Goal: Task Accomplishment & Management: Manage account settings

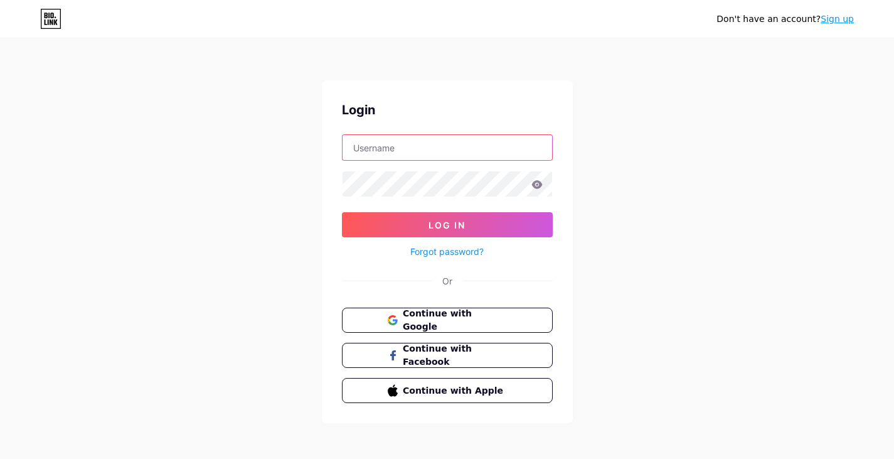
type input "[EMAIL_ADDRESS][DOMAIN_NAME]"
click at [409, 158] on input "[EMAIL_ADDRESS][DOMAIN_NAME]" at bounding box center [448, 147] width 210 height 25
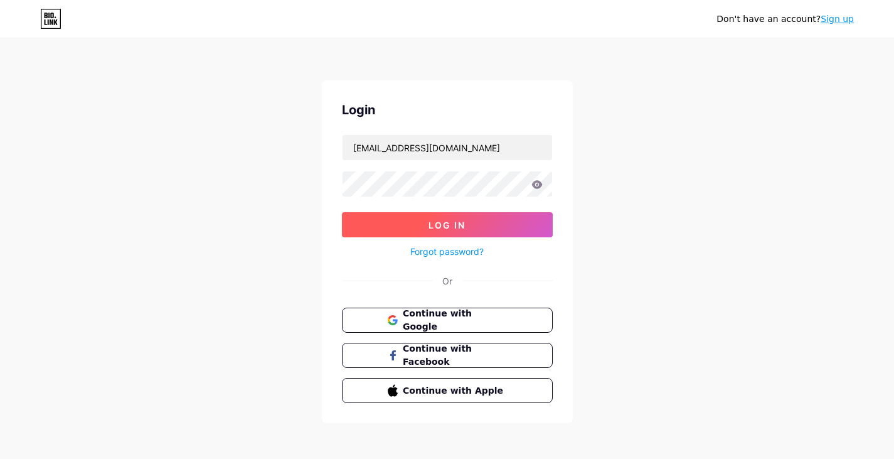
click at [358, 222] on button "Log In" at bounding box center [447, 224] width 211 height 25
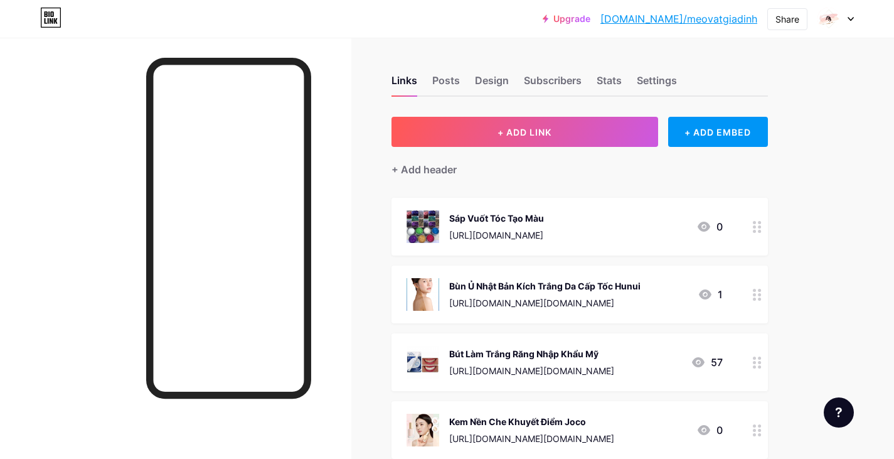
click at [828, 24] on img at bounding box center [829, 19] width 20 height 20
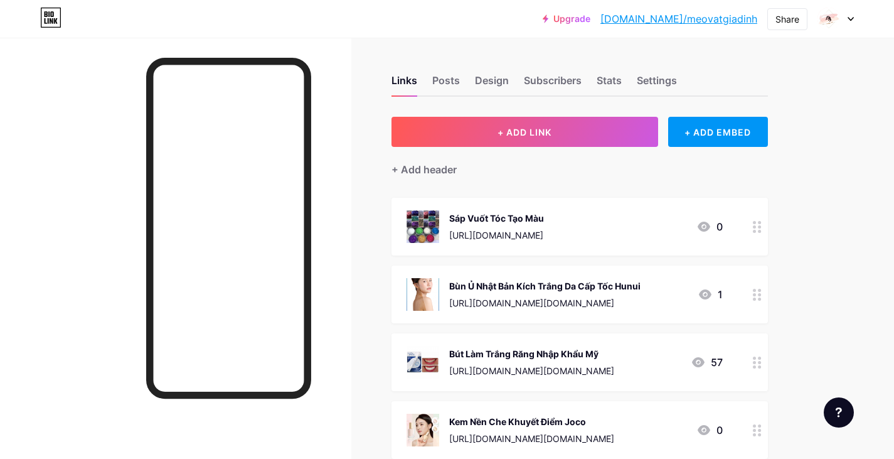
click at [43, 188] on div at bounding box center [175, 267] width 351 height 459
